Goal: Task Accomplishment & Management: Manage account settings

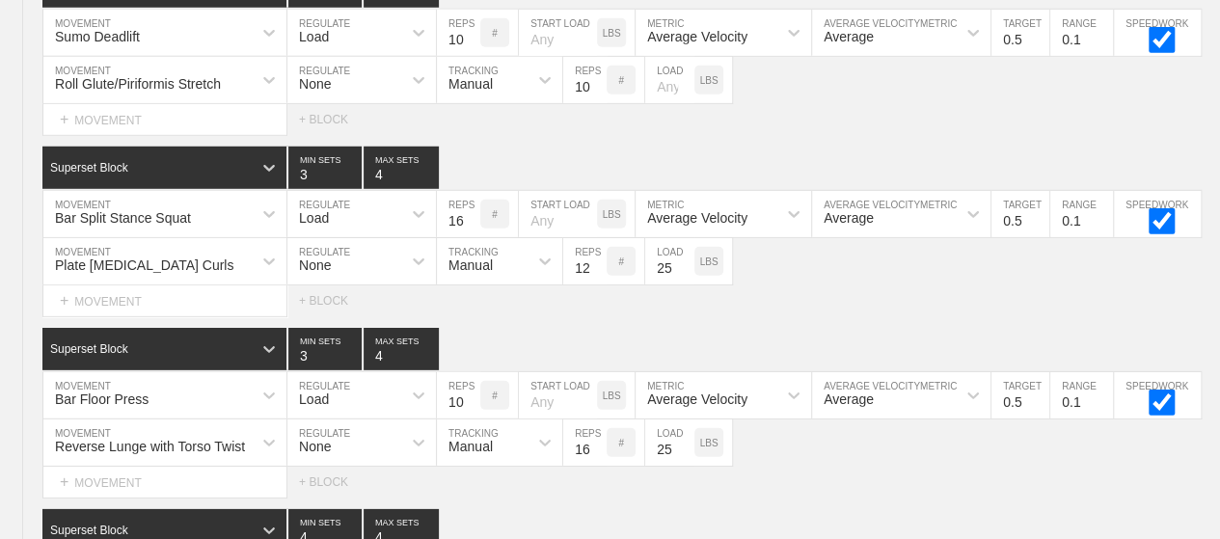
scroll to position [2744, 0]
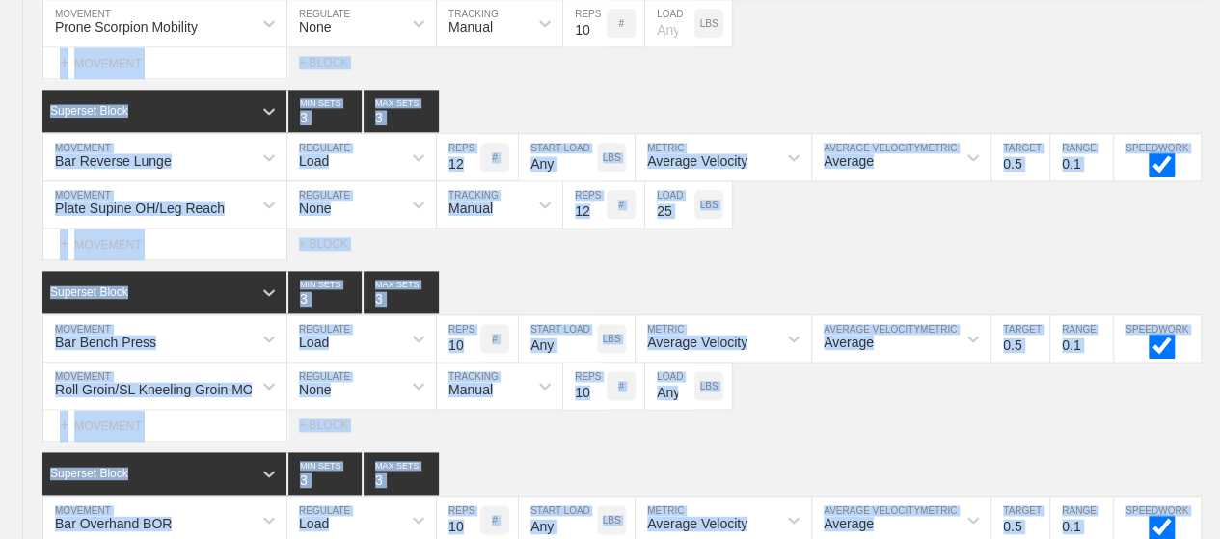
drag, startPoint x: 0, startPoint y: 0, endPoint x: 776, endPoint y: -68, distance: 778.7
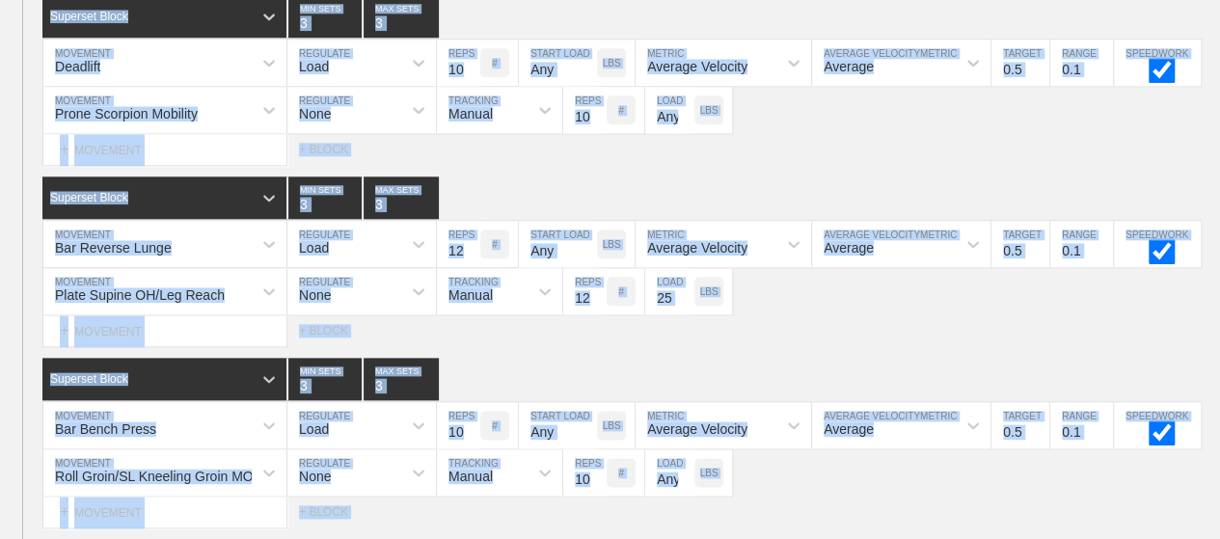
click at [780, 160] on div "Select... MOVEMENT + MOVEMENT + BLOCK" at bounding box center [610, 149] width 1220 height 31
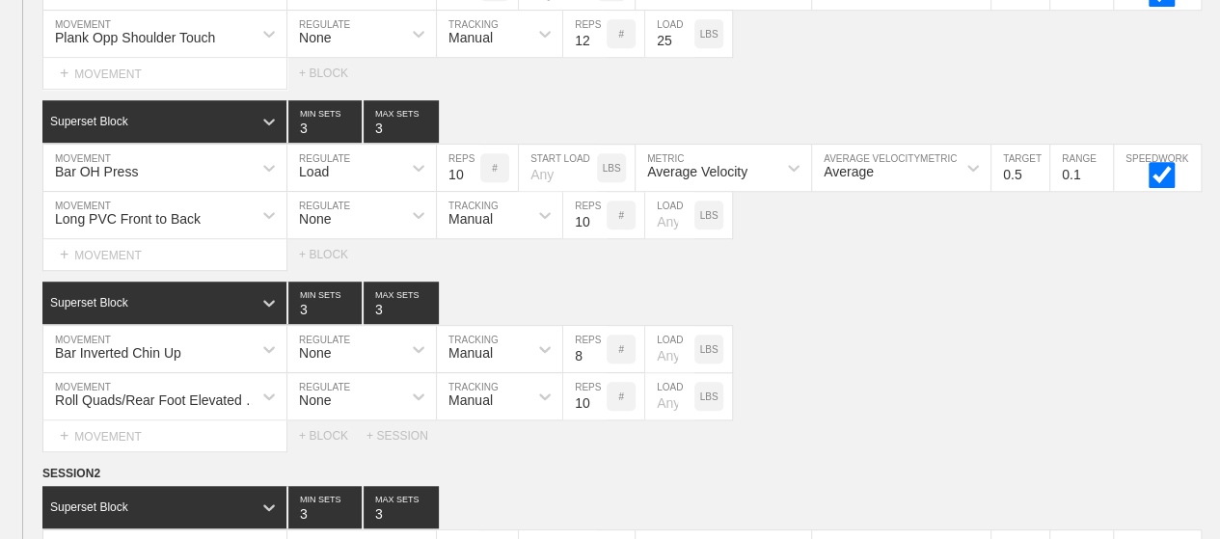
scroll to position [0, 0]
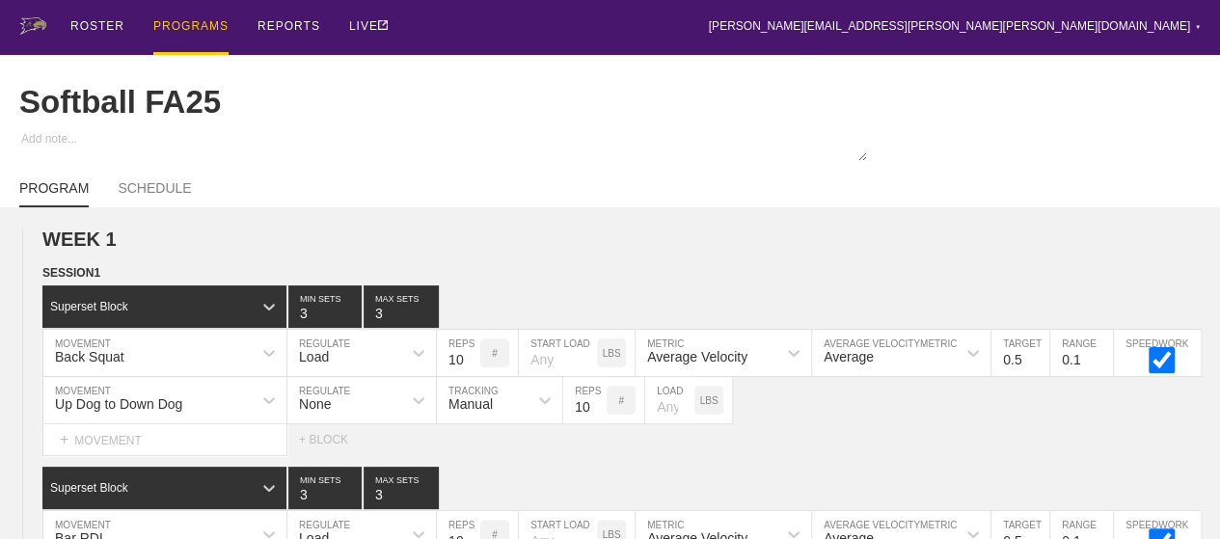
click at [188, 24] on div "PROGRAMS" at bounding box center [190, 27] width 75 height 55
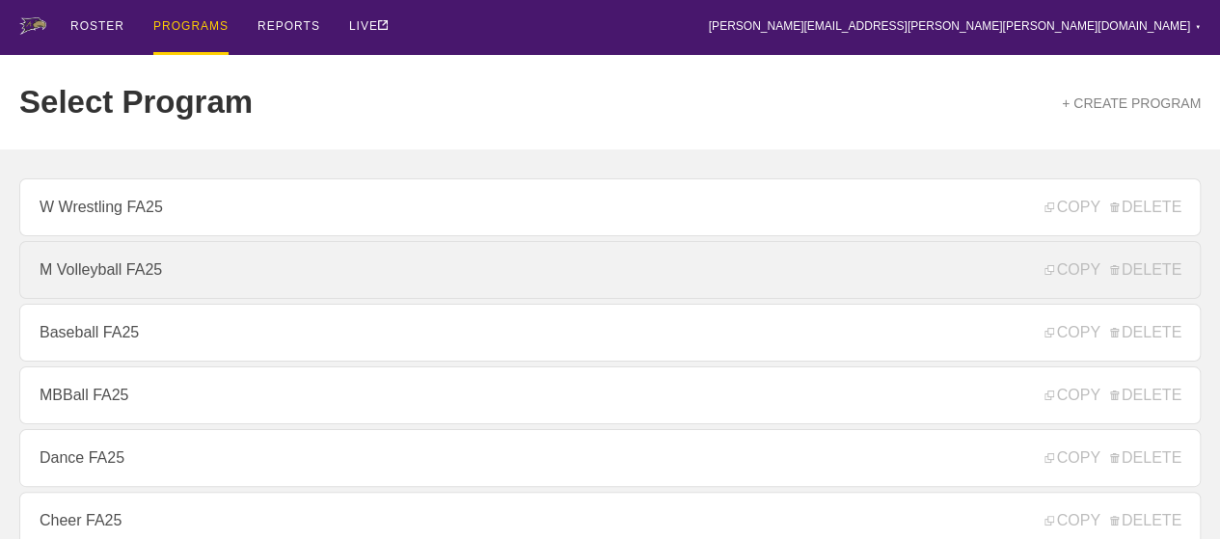
click at [133, 275] on link "M Volleyball FA25" at bounding box center [610, 270] width 1182 height 58
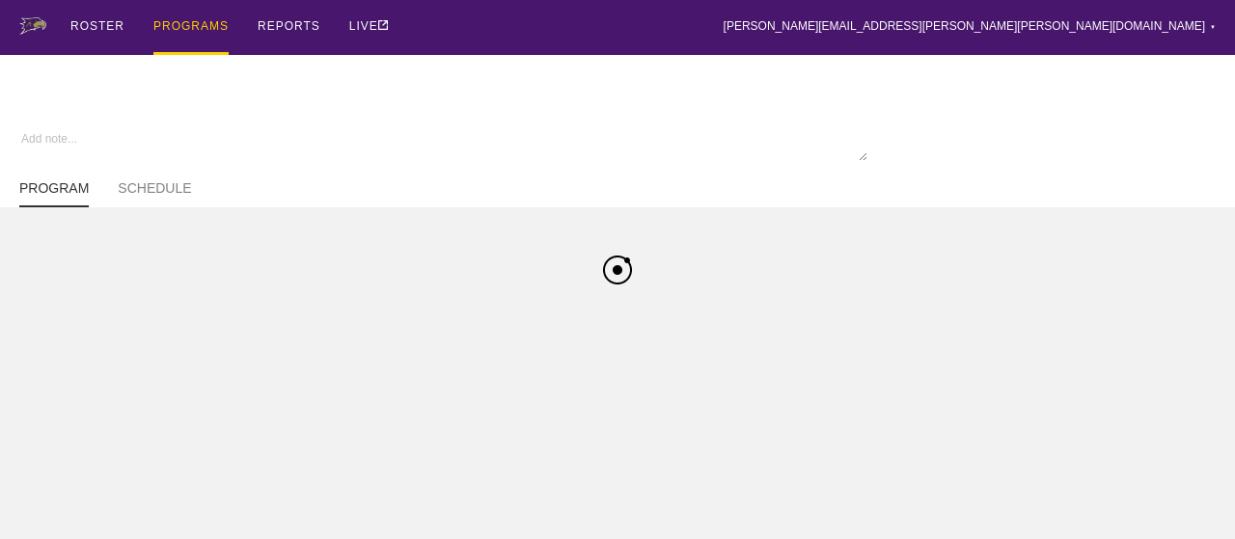
type textarea "x"
type input "M Volleyball FA25"
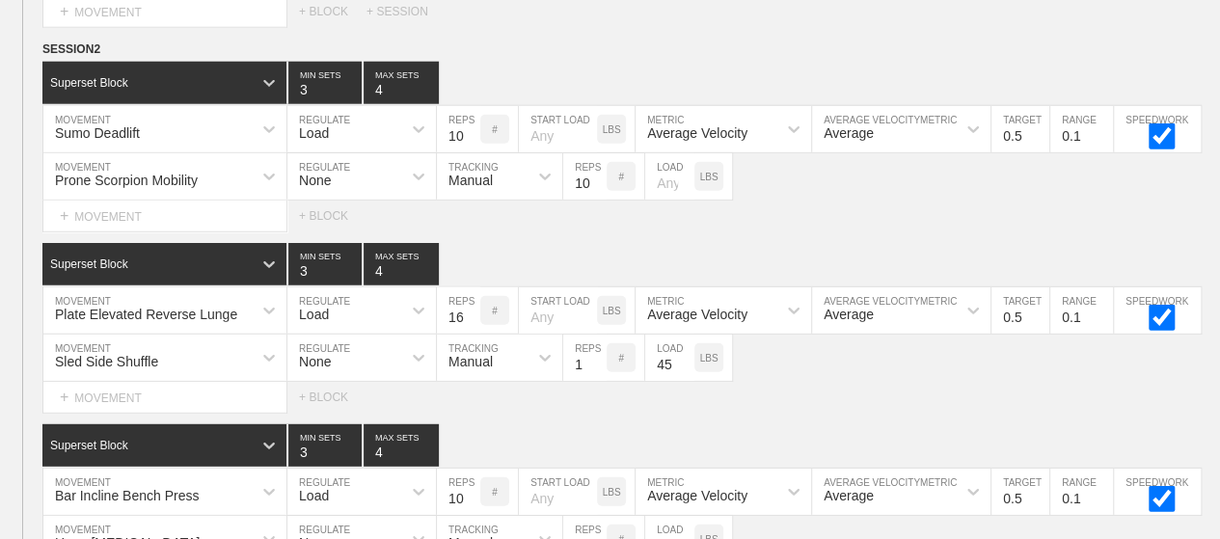
scroll to position [2514, 0]
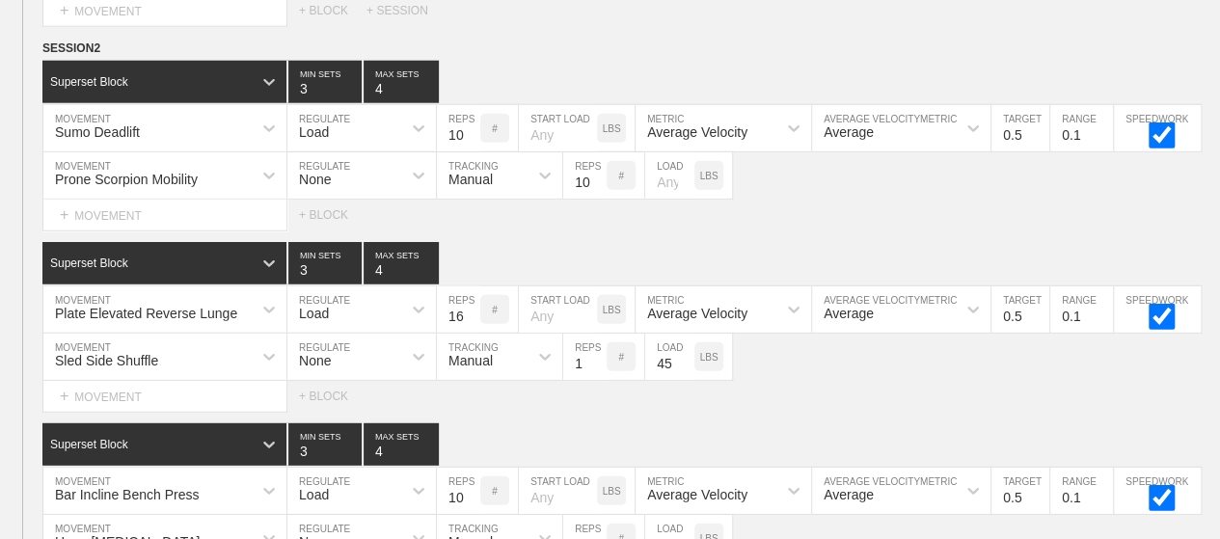
type textarea "x"
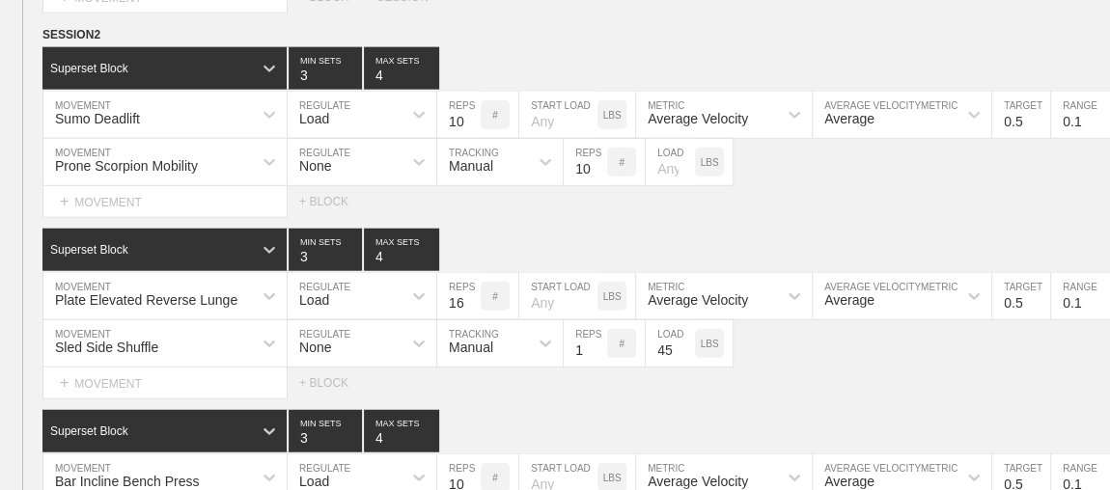
scroll to position [2777, 0]
